Goal: Task Accomplishment & Management: Complete application form

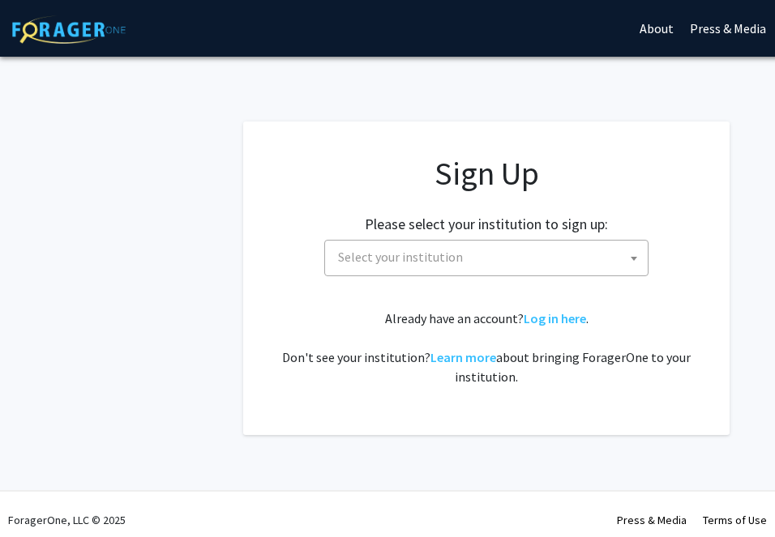
click at [638, 258] on span at bounding box center [633, 259] width 16 height 36
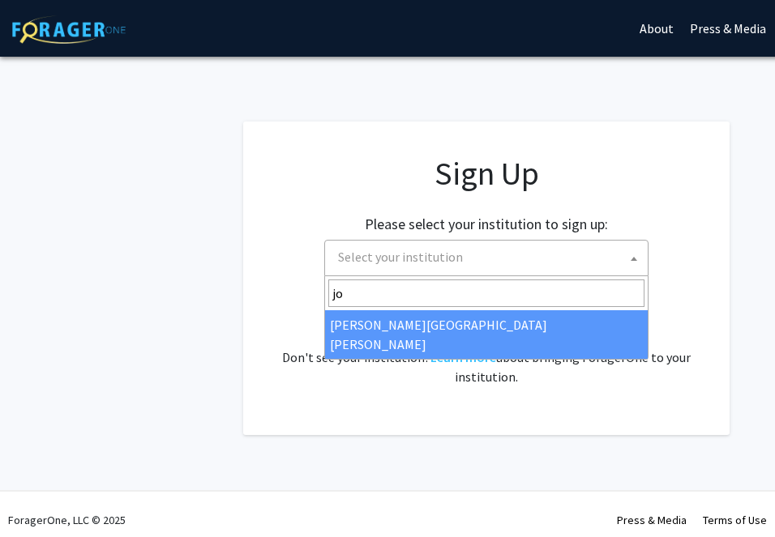
type input "jo"
select select "1"
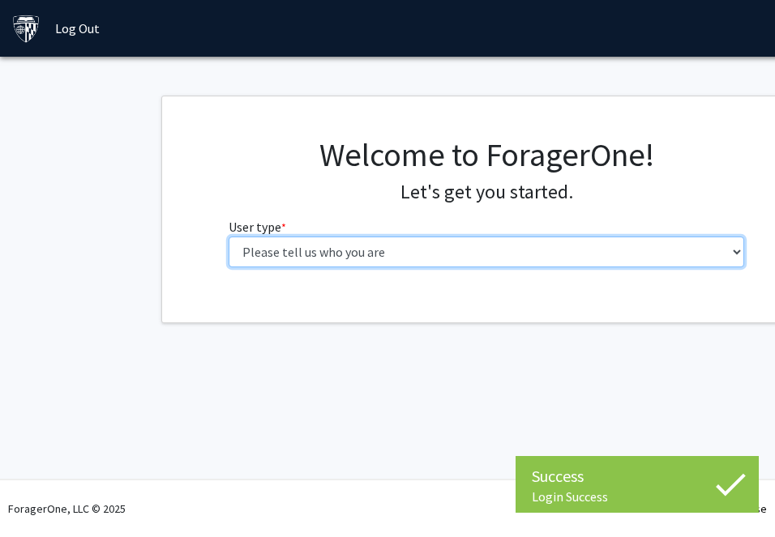
click at [467, 244] on select "Please tell us who you are Undergraduate Student Master's Student Doctoral Cand…" at bounding box center [486, 252] width 516 height 31
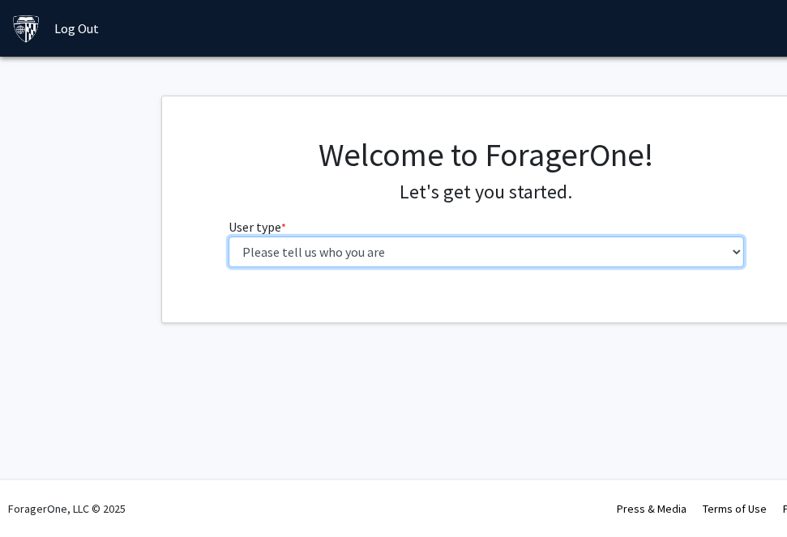
select select "2: masters"
click at [228, 237] on select "Please tell us who you are Undergraduate Student Master's Student Doctoral Cand…" at bounding box center [486, 252] width 516 height 31
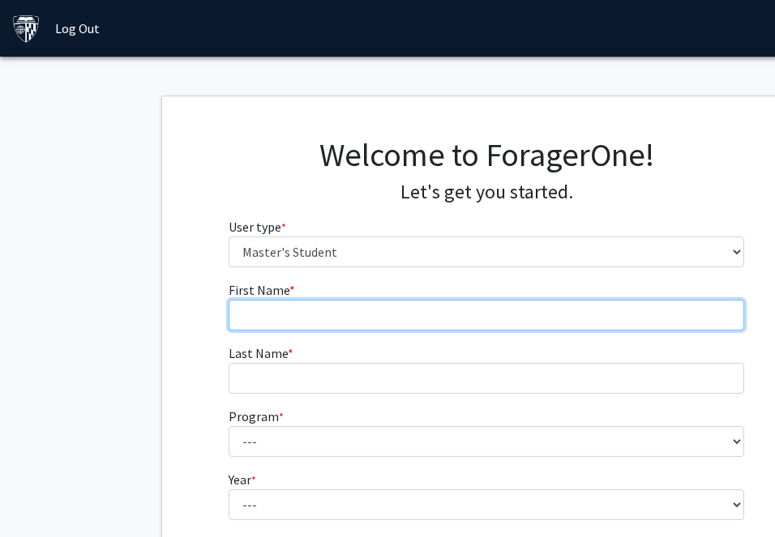
click at [320, 314] on input "First Name * required" at bounding box center [486, 315] width 516 height 31
type input "Kayla"
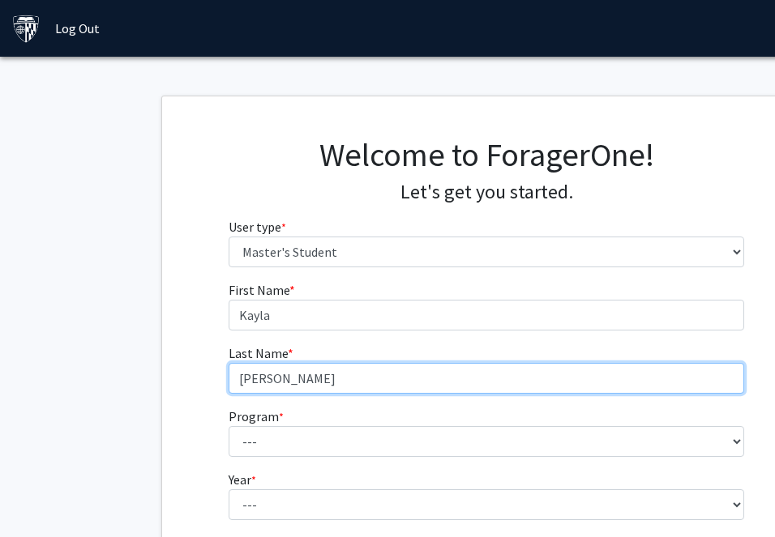
click at [284, 387] on input "[PERSON_NAME]" at bounding box center [486, 378] width 516 height 31
type input "[PERSON_NAME]"
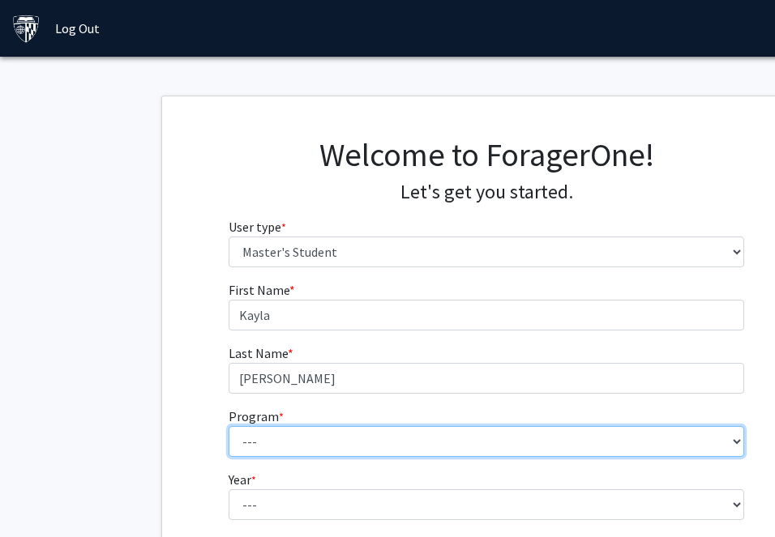
click at [282, 428] on select "--- Anatomy Education Applied and Computational Mathematics Applied Biomedical …" at bounding box center [486, 441] width 516 height 31
select select "29: 19"
click at [228, 426] on select "--- Anatomy Education Applied and Computational Mathematics Applied Biomedical …" at bounding box center [486, 441] width 516 height 31
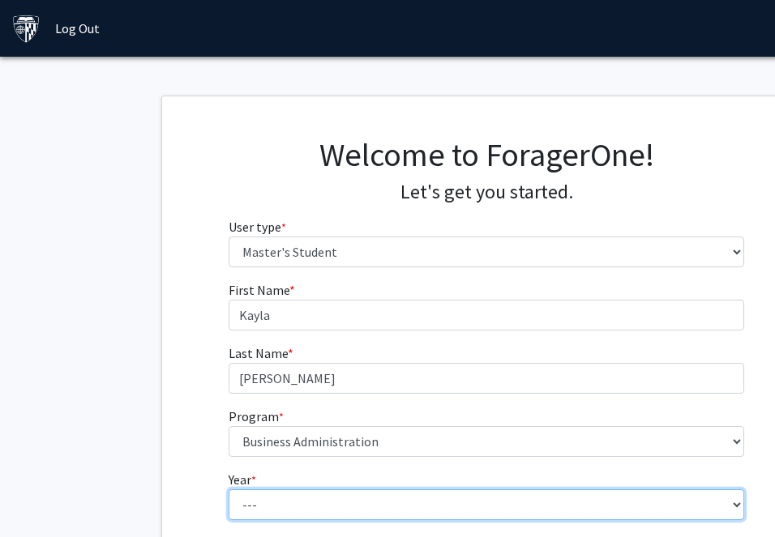
click at [323, 496] on select "--- First Year Second Year" at bounding box center [486, 504] width 516 height 31
select select "1: first_year"
click at [228, 489] on select "--- First Year Second Year" at bounding box center [486, 504] width 516 height 31
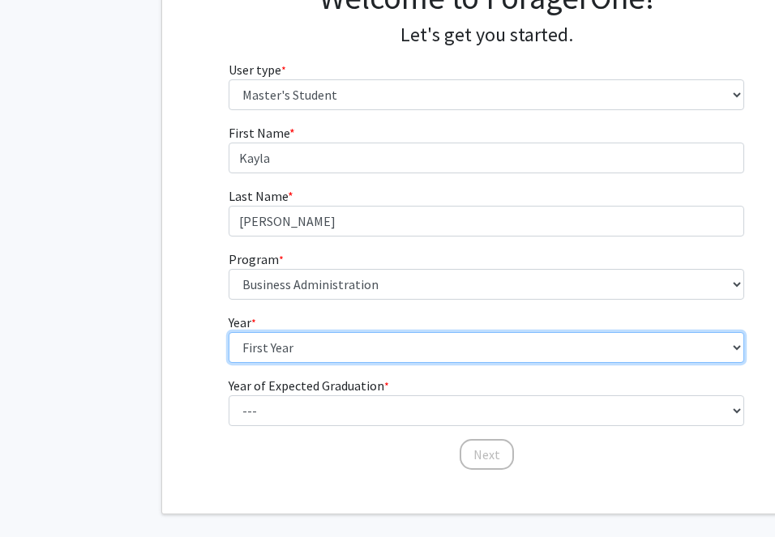
scroll to position [169, 0]
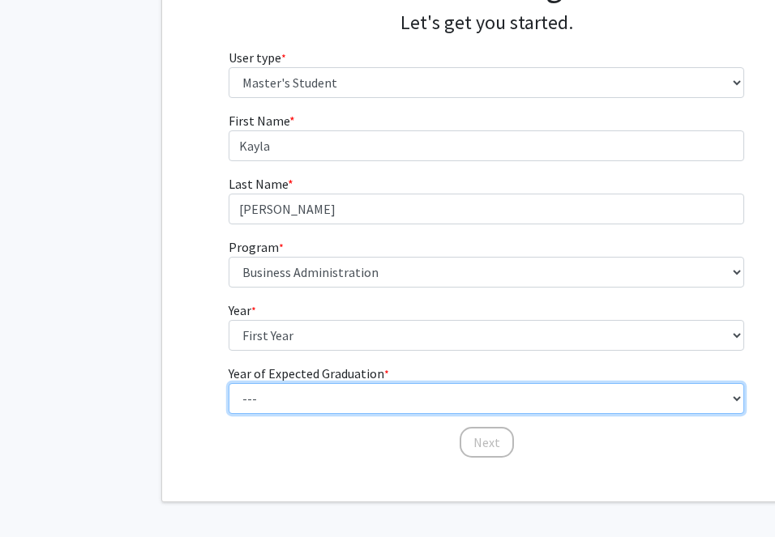
click at [437, 390] on select "--- 2025 2026 2027 2028 2029 2030 2031 2032 2033 2034" at bounding box center [486, 398] width 516 height 31
select select "4: 2028"
click at [228, 383] on select "--- 2025 2026 2027 2028 2029 2030 2031 2032 2033 2034" at bounding box center [486, 398] width 516 height 31
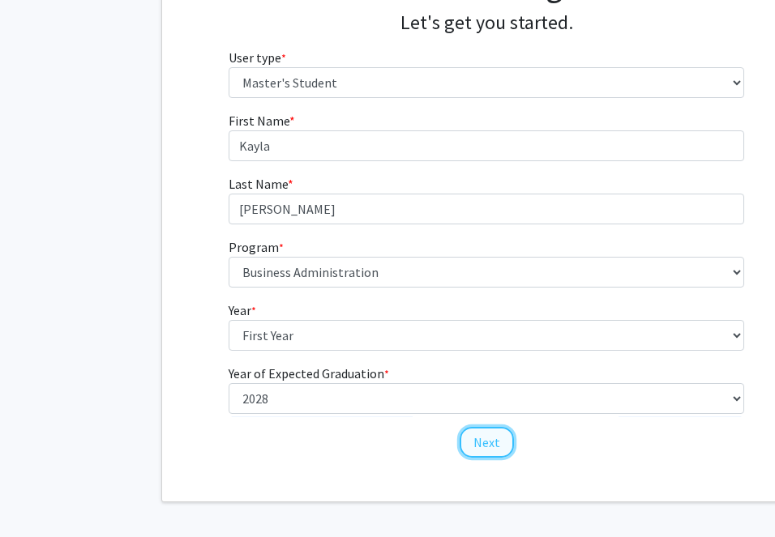
click at [501, 448] on button "Next" at bounding box center [486, 442] width 54 height 31
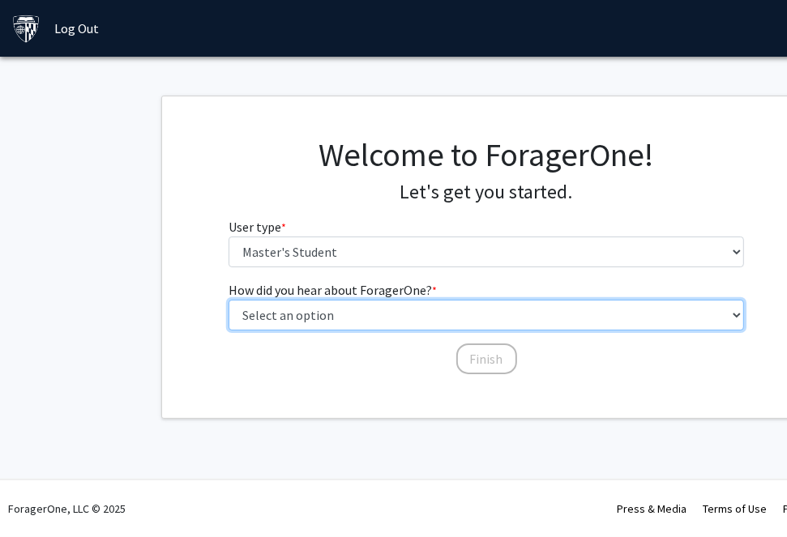
click at [423, 314] on select "Select an option Peer/student recommendation Faculty/staff recommendation Unive…" at bounding box center [486, 315] width 516 height 31
select select "3: university_website"
click at [228, 300] on select "Select an option Peer/student recommendation Faculty/staff recommendation Unive…" at bounding box center [486, 315] width 516 height 31
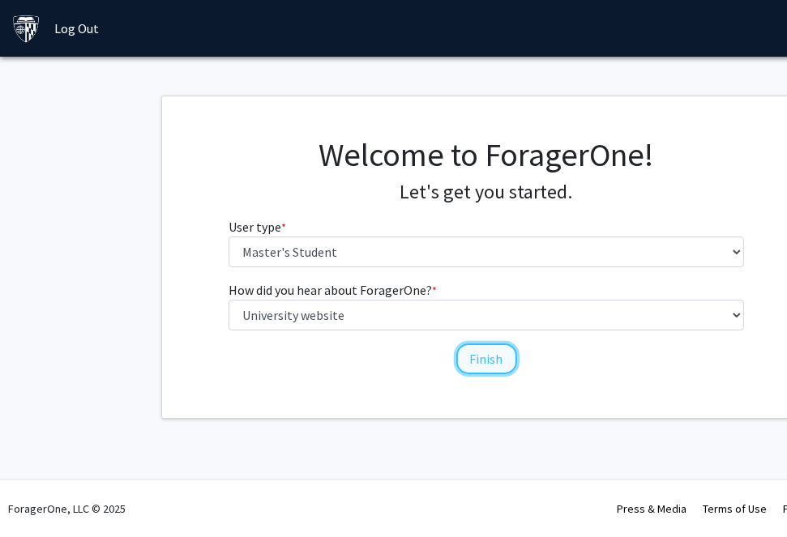
click at [472, 365] on button "Finish" at bounding box center [486, 359] width 61 height 31
